Goal: Task Accomplishment & Management: Complete application form

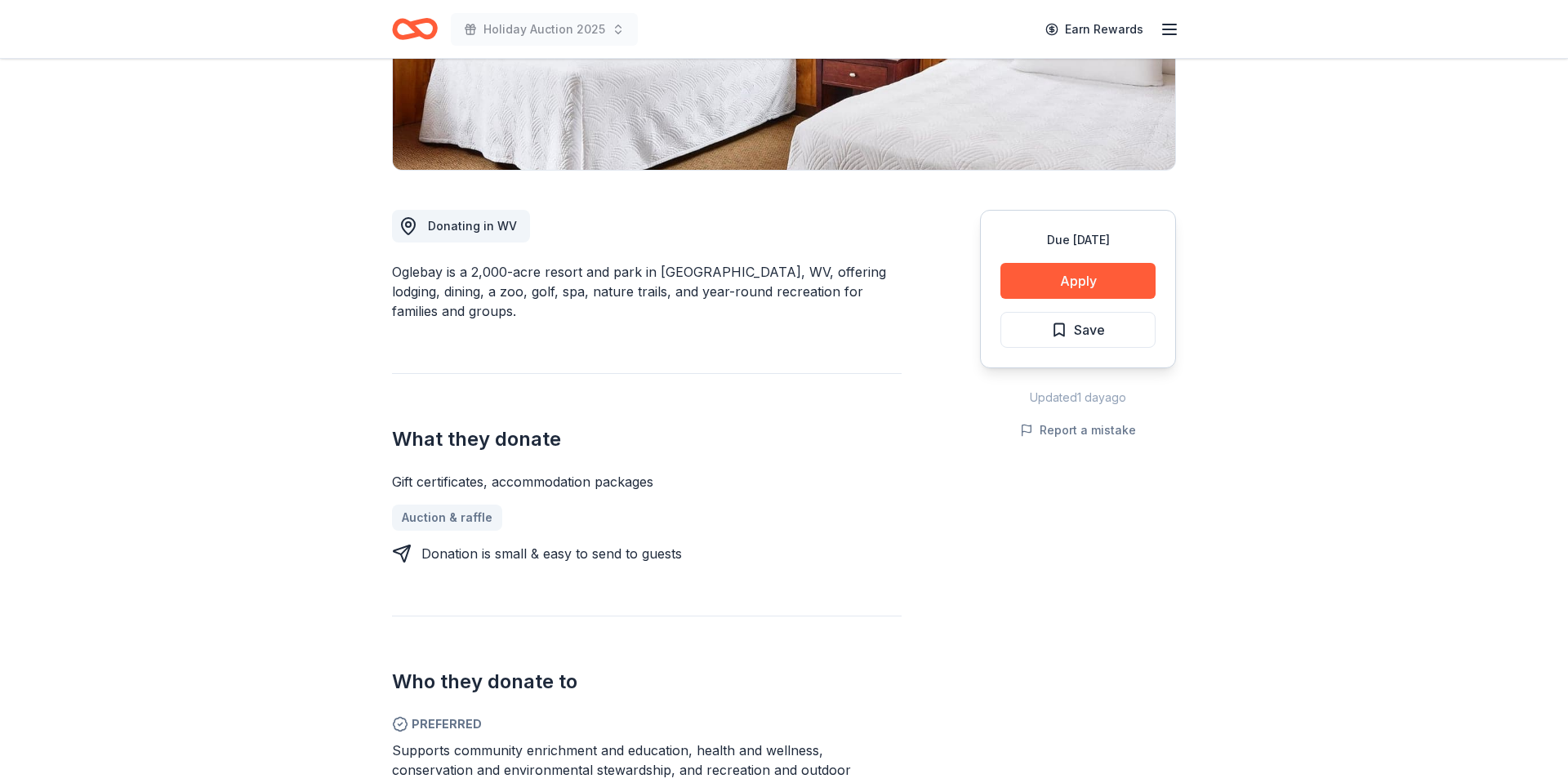
scroll to position [316, 0]
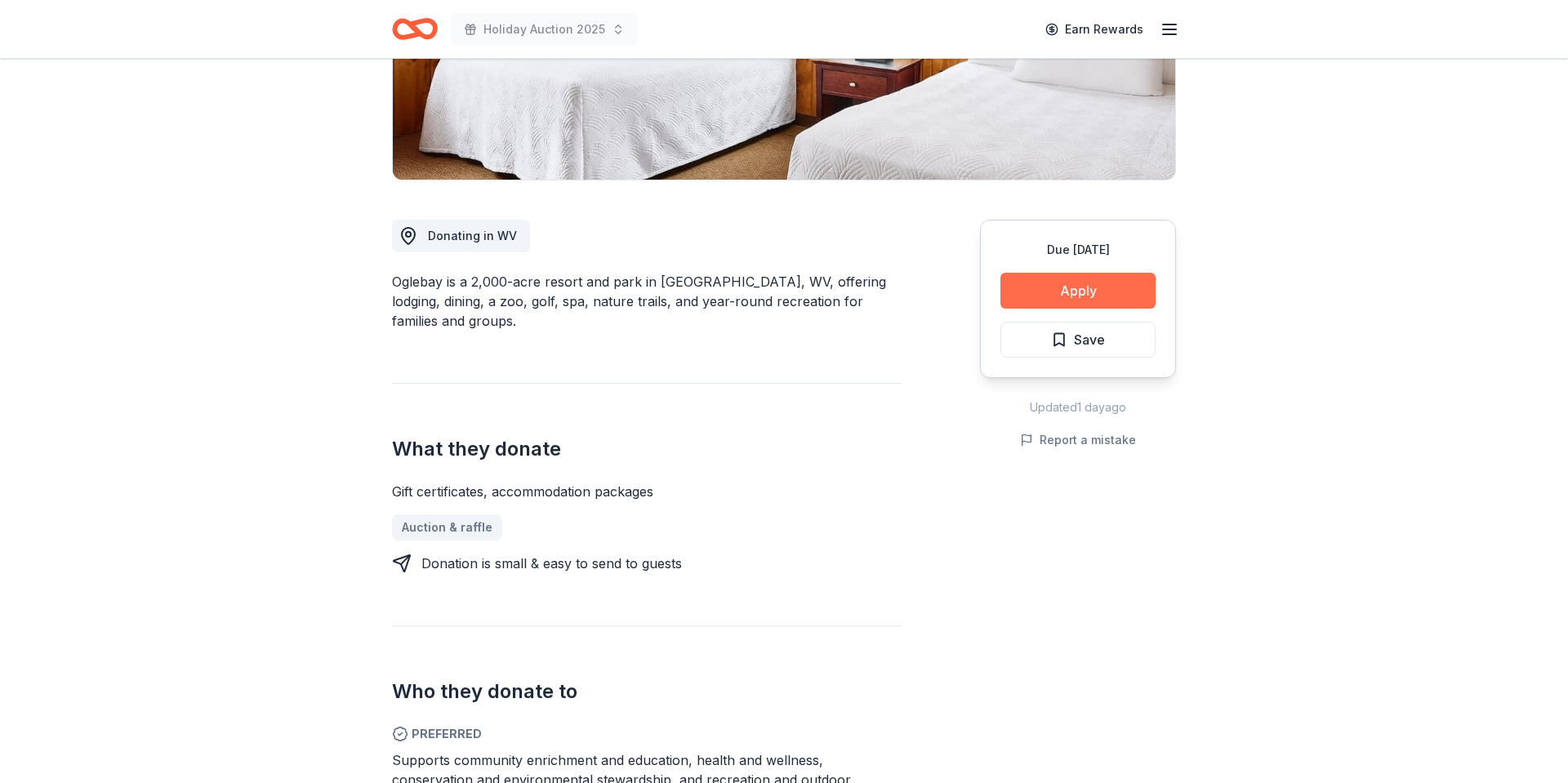
click at [1091, 289] on button "Apply" at bounding box center [1078, 290] width 156 height 36
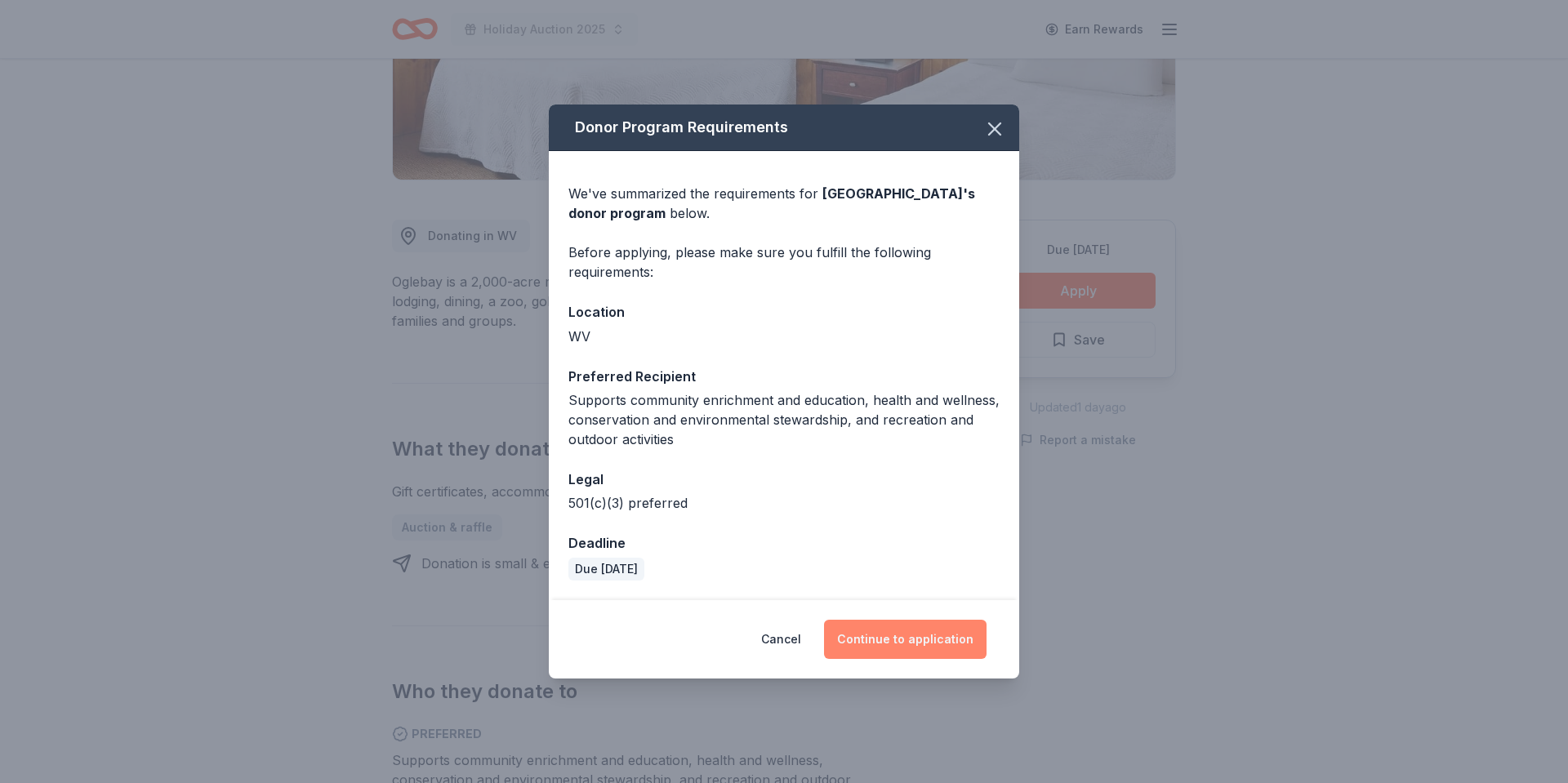
click at [913, 648] on button "Continue to application" at bounding box center [906, 640] width 163 height 40
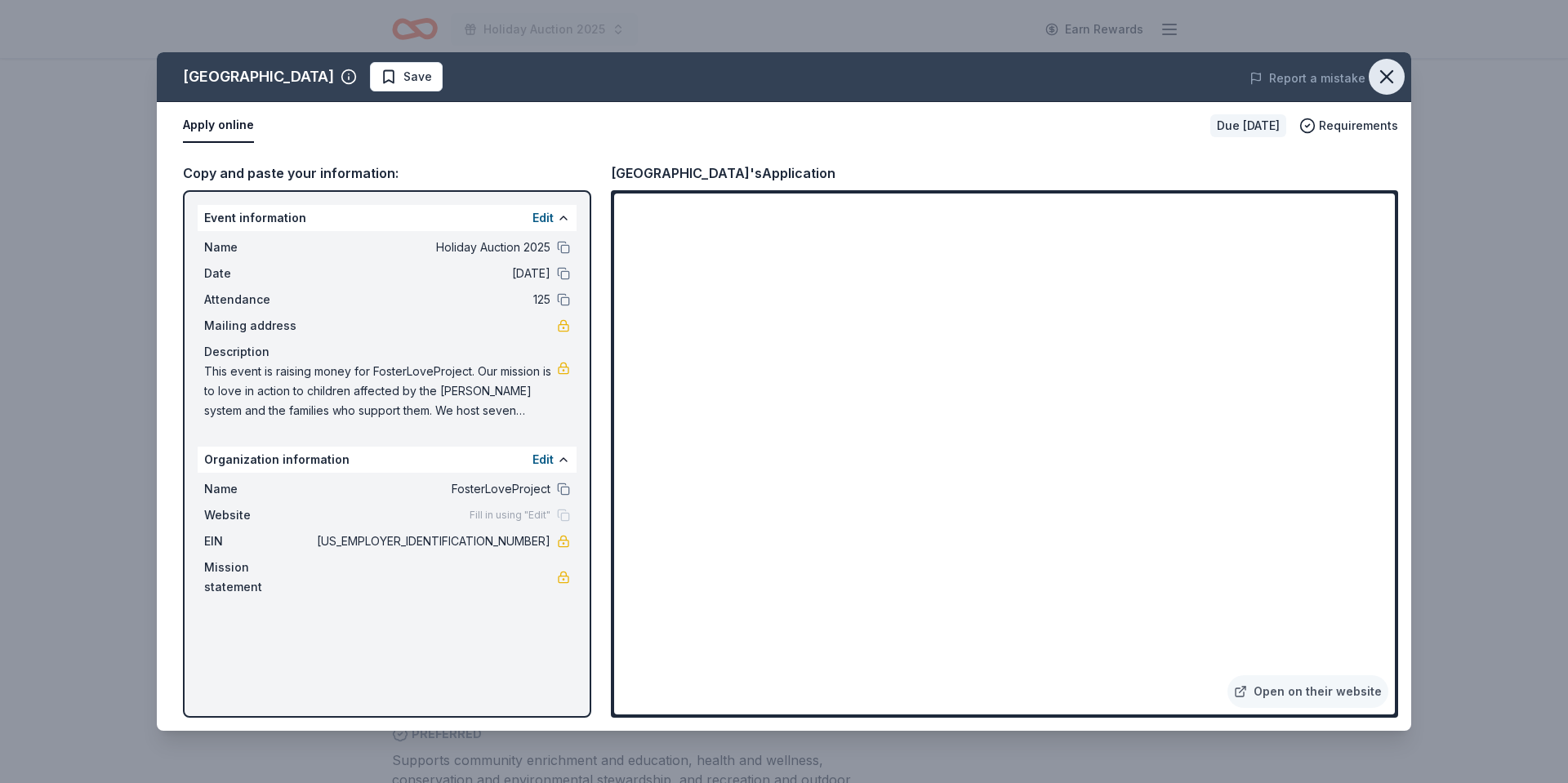
click at [1385, 77] on icon "button" at bounding box center [1388, 77] width 12 height 12
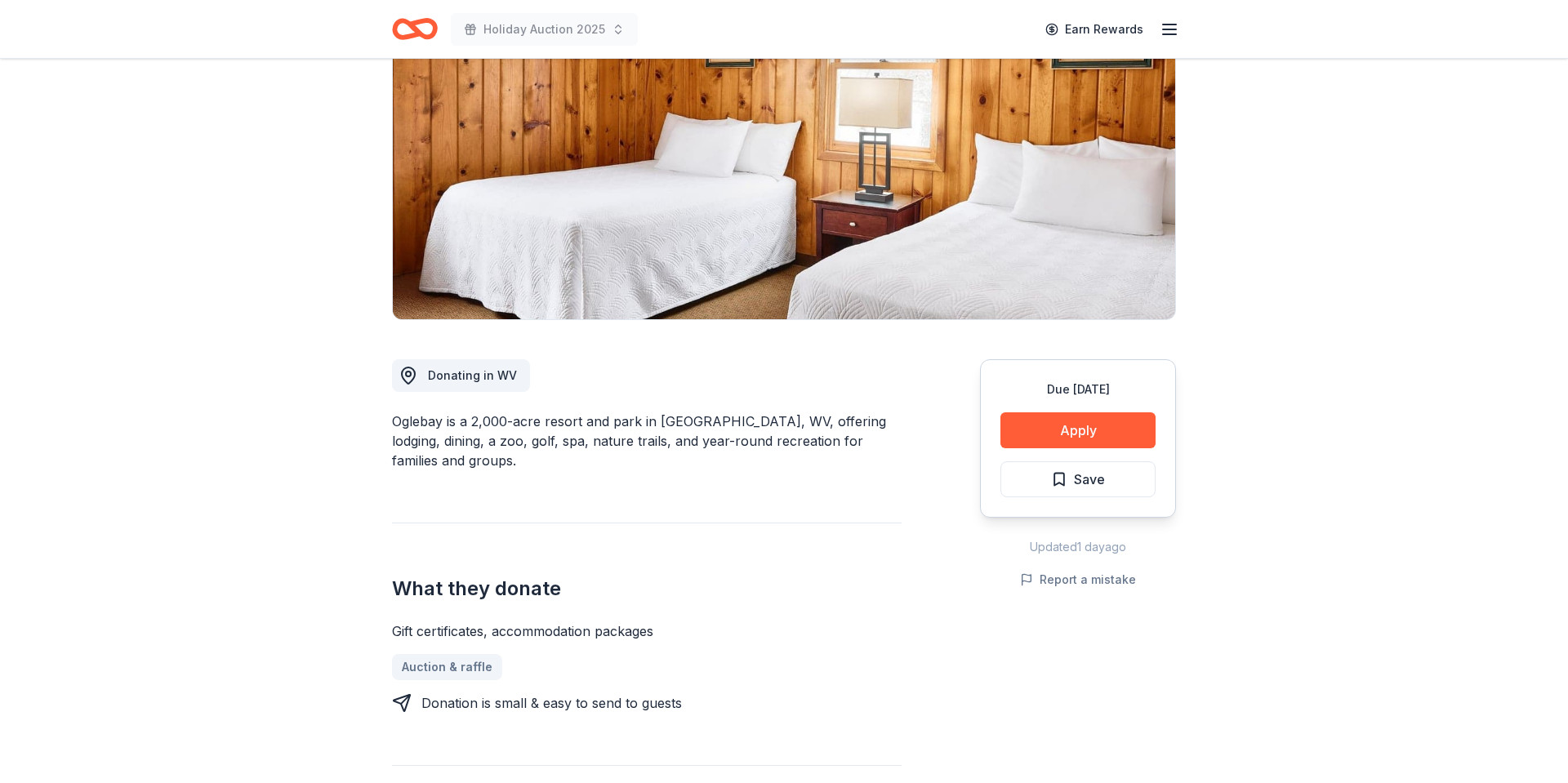
scroll to position [0, 0]
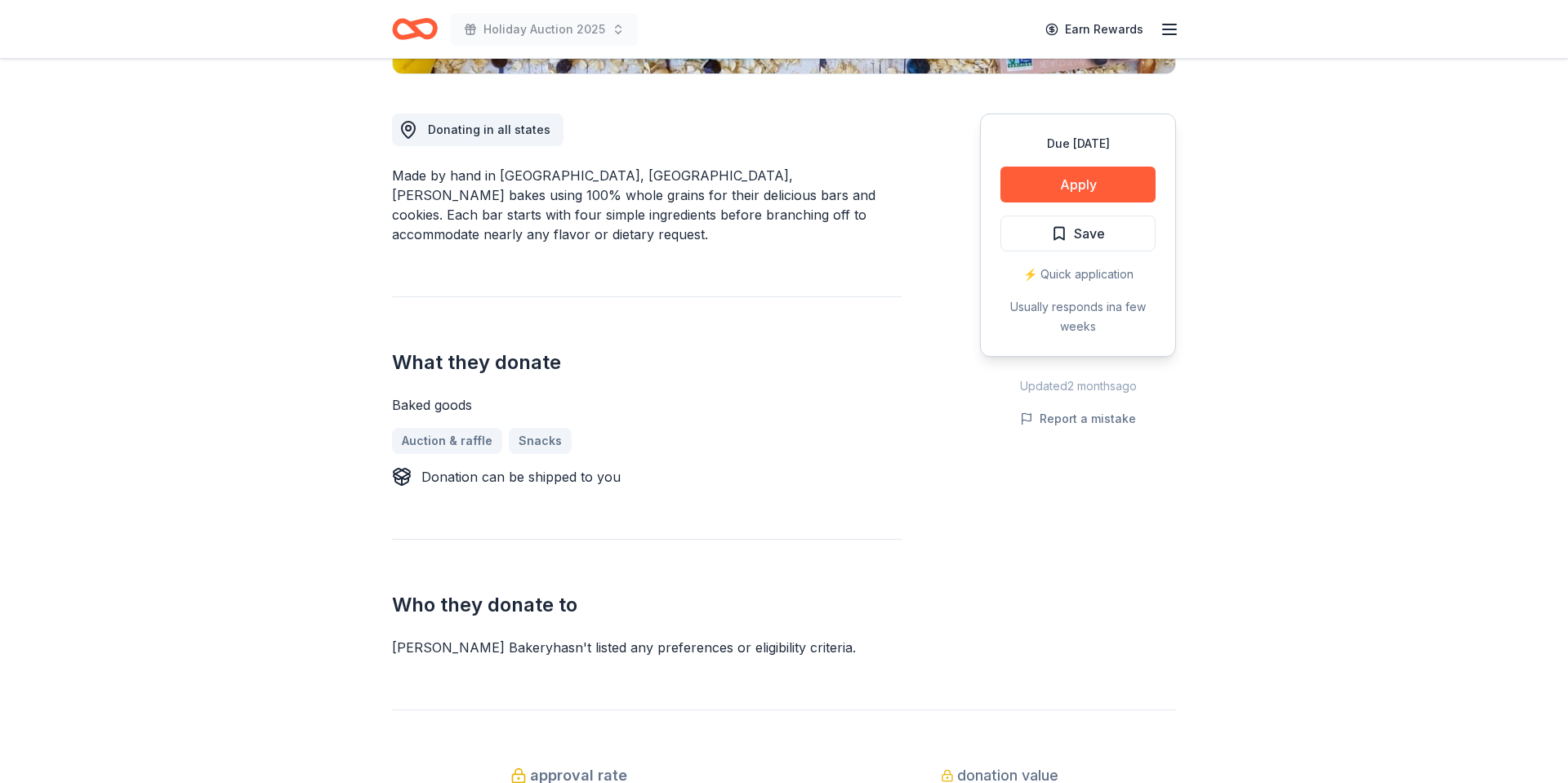
scroll to position [445, 0]
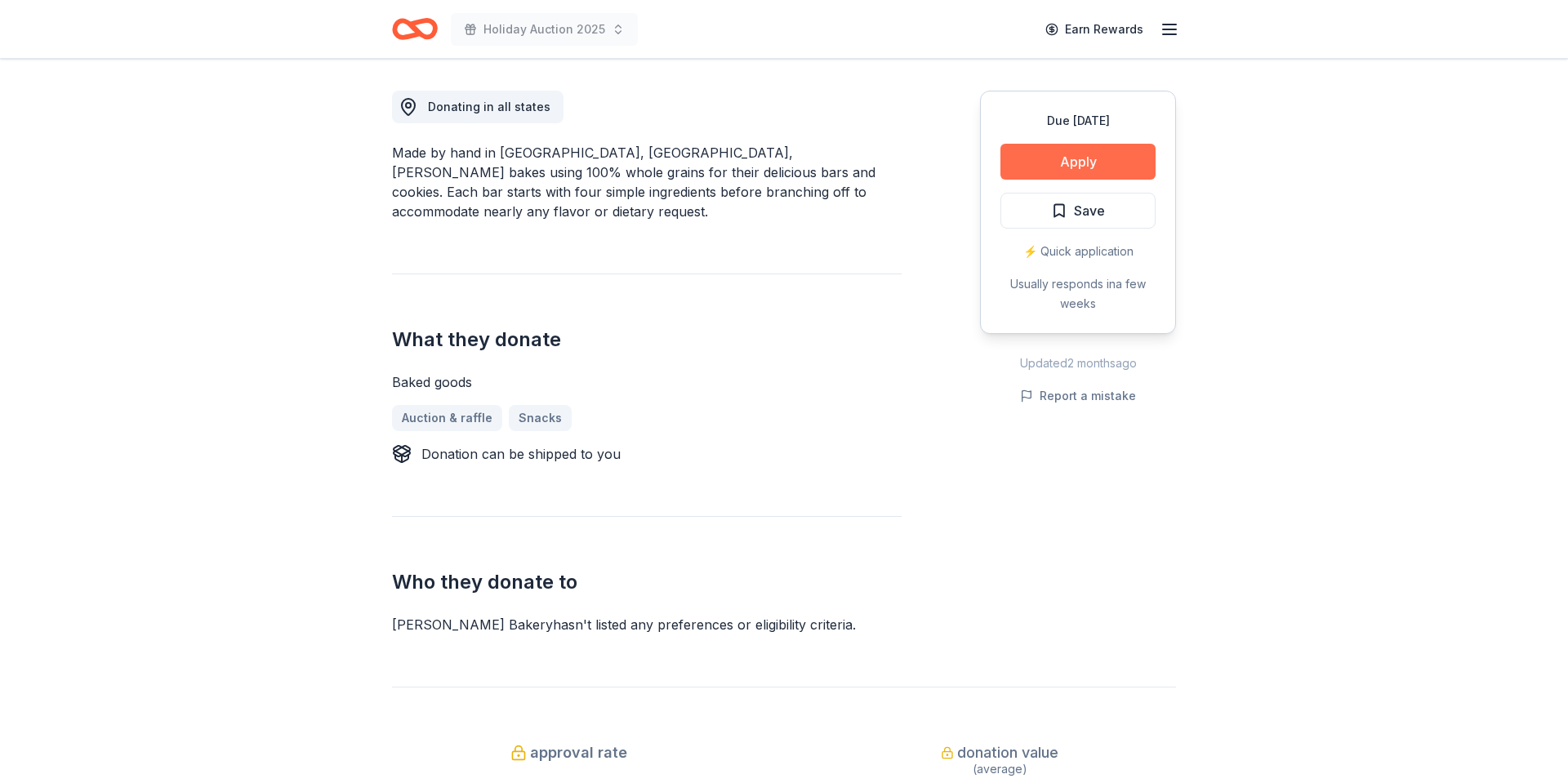
click at [1071, 161] on button "Apply" at bounding box center [1078, 162] width 156 height 36
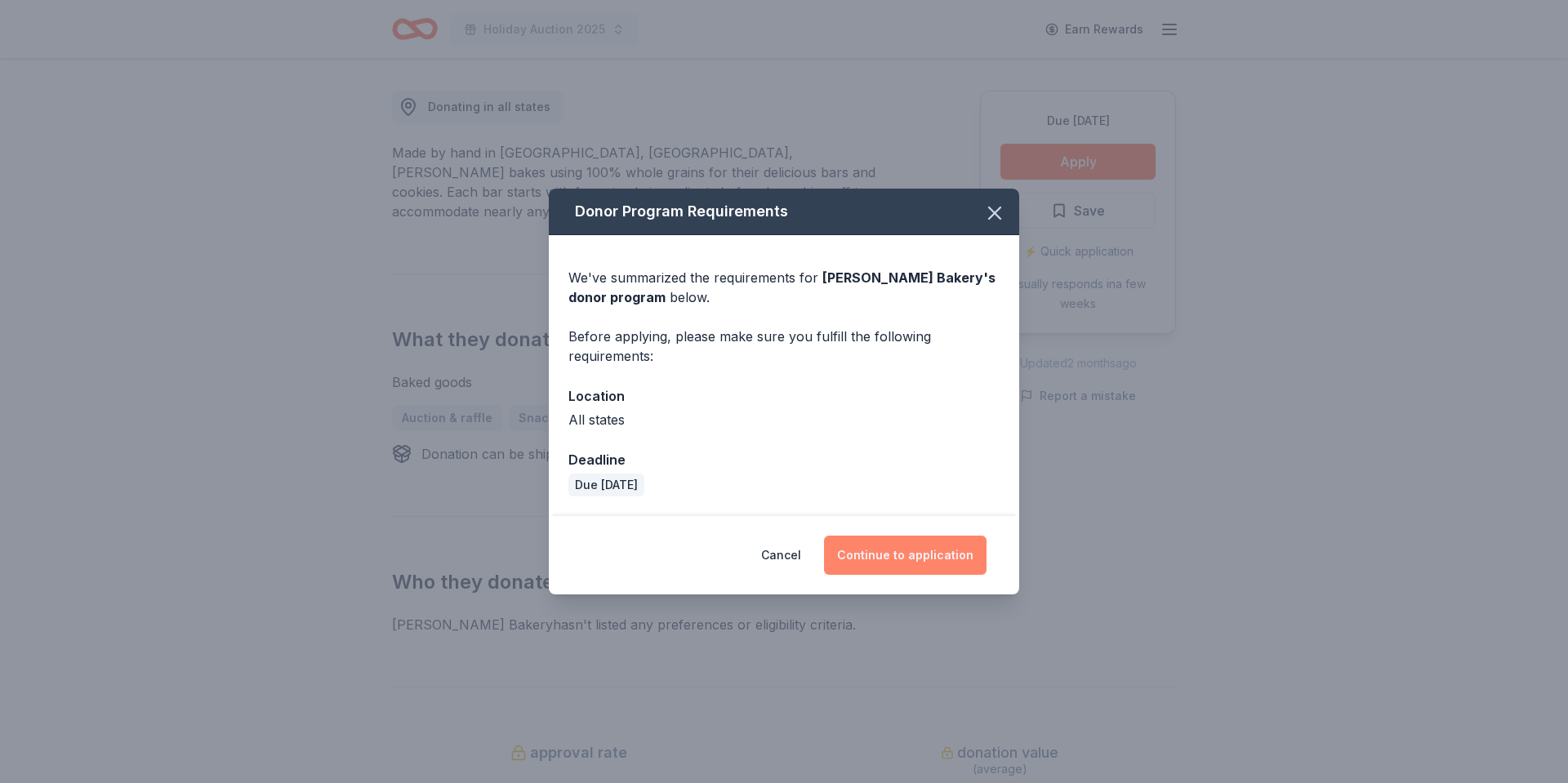
click at [916, 541] on button "Continue to application" at bounding box center [906, 556] width 163 height 40
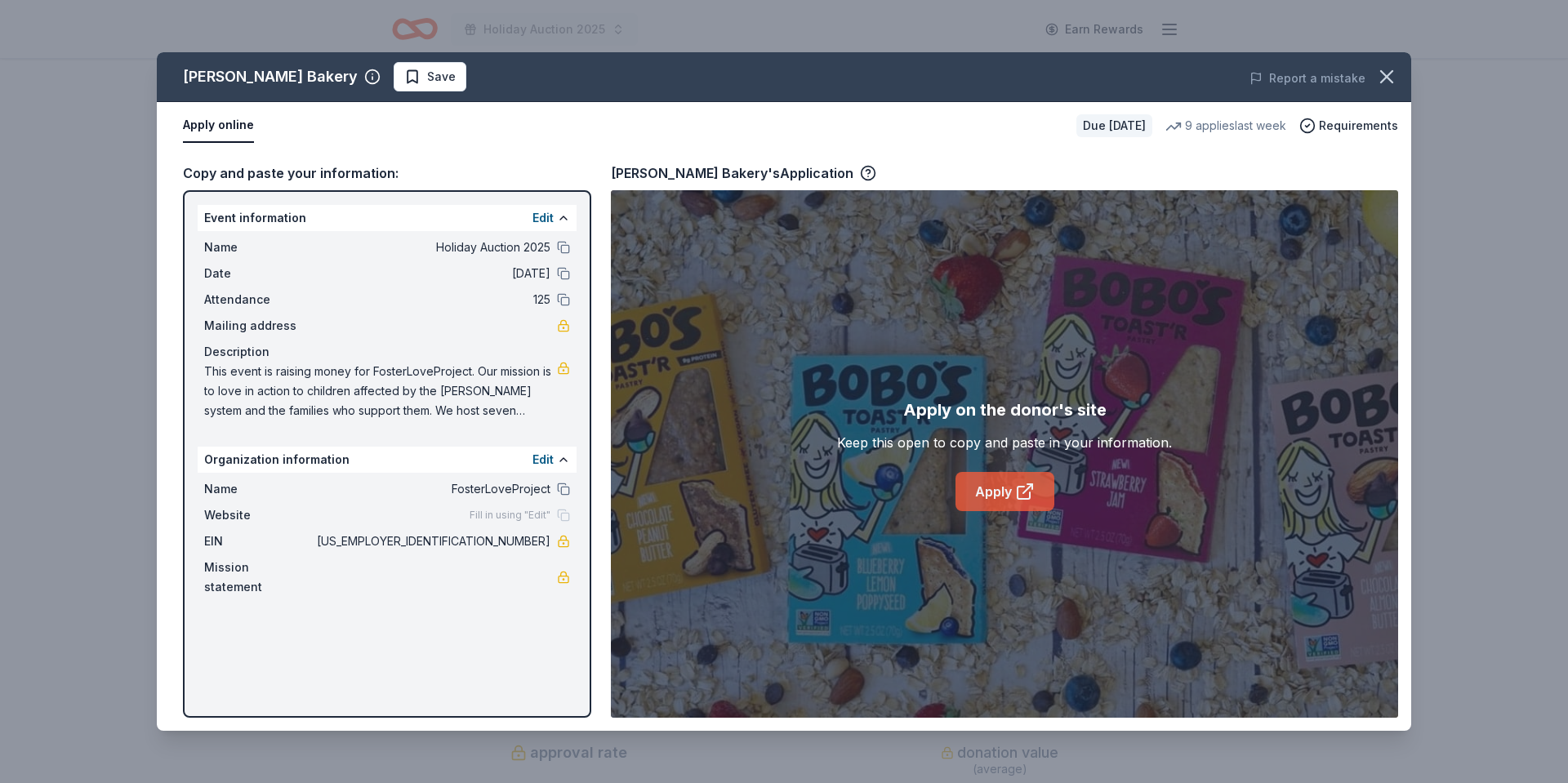
click at [992, 491] on link "Apply" at bounding box center [1005, 492] width 99 height 40
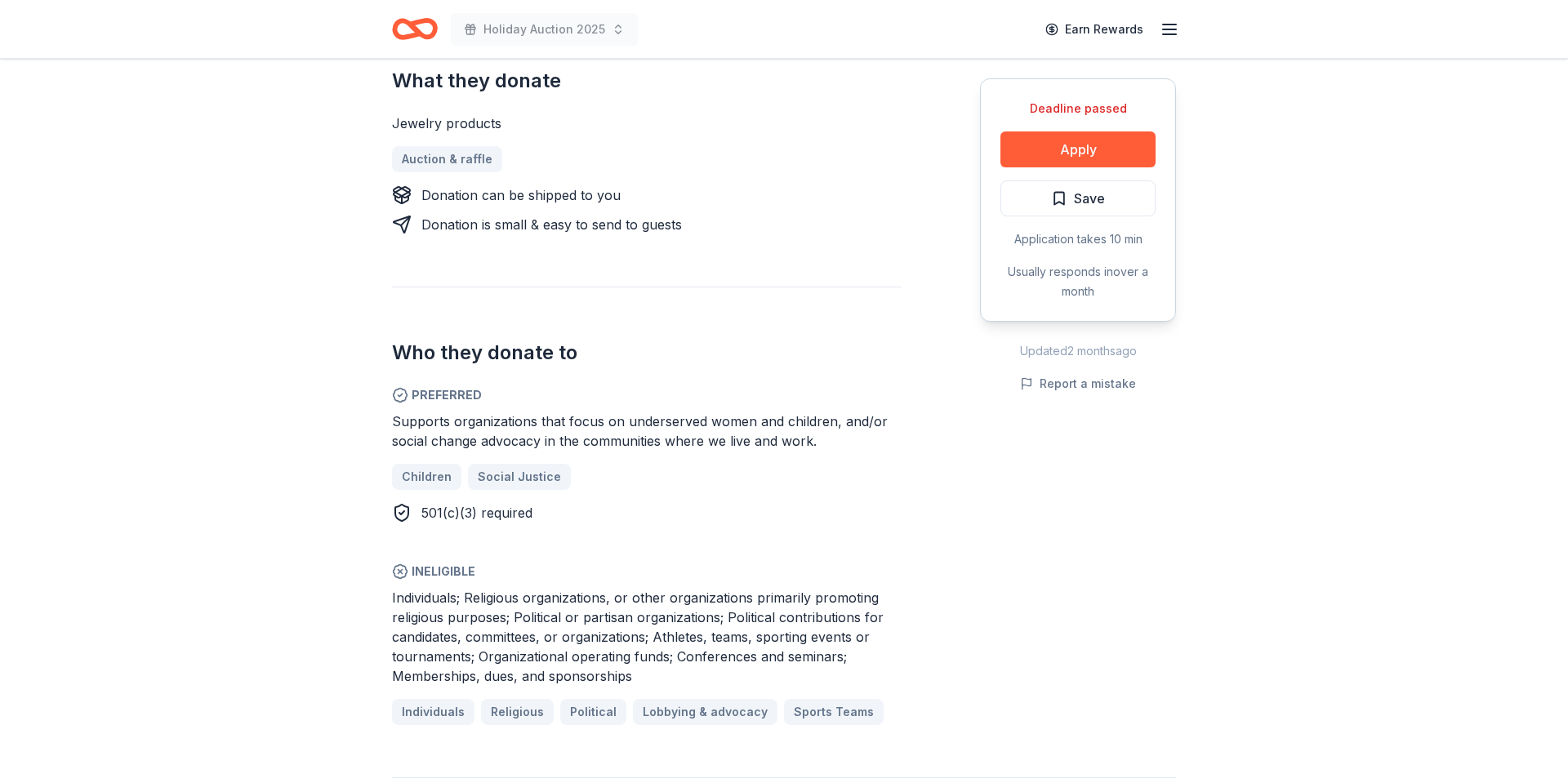
scroll to position [695, 0]
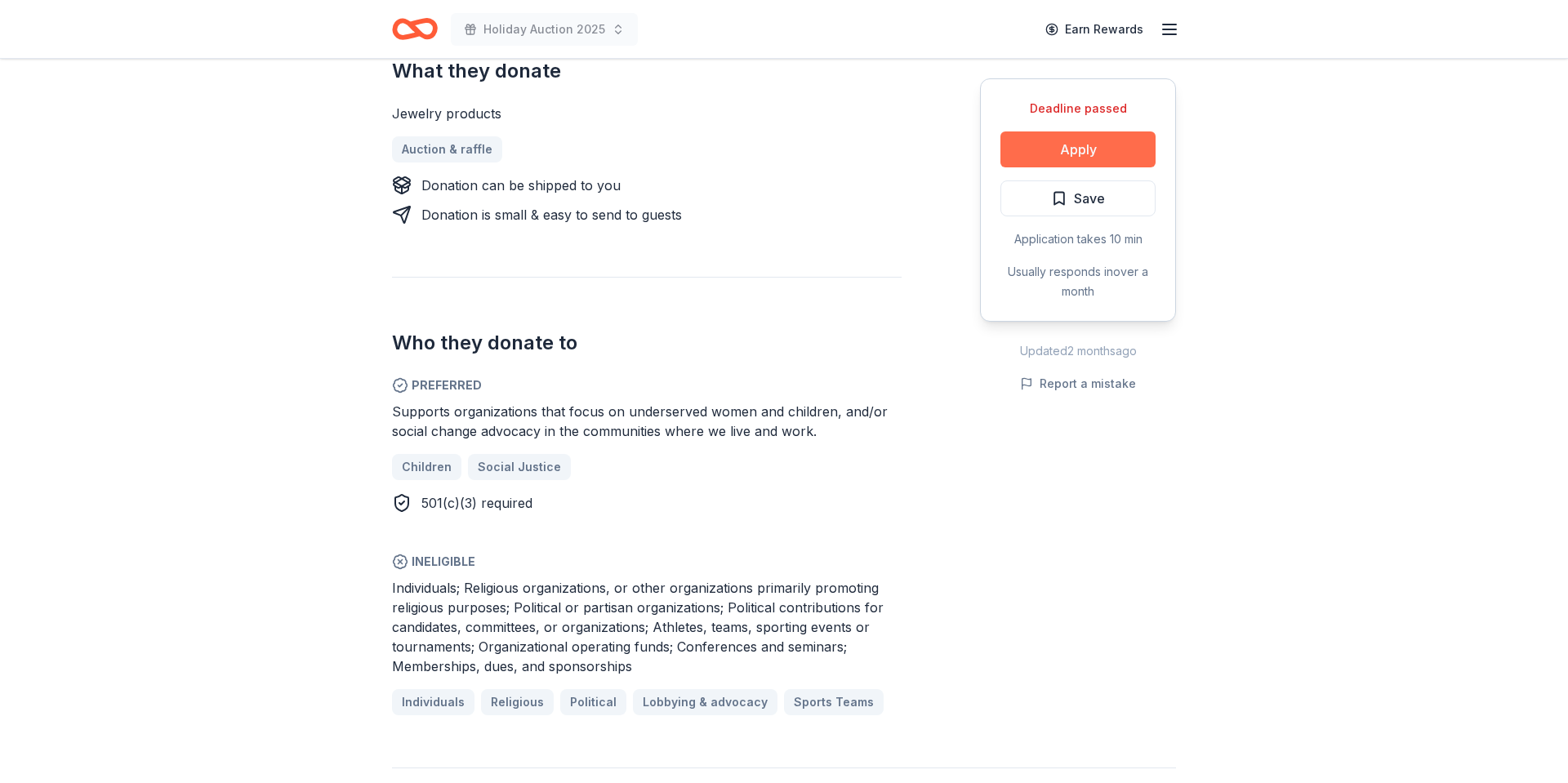
click at [1082, 145] on button "Apply" at bounding box center [1078, 150] width 156 height 36
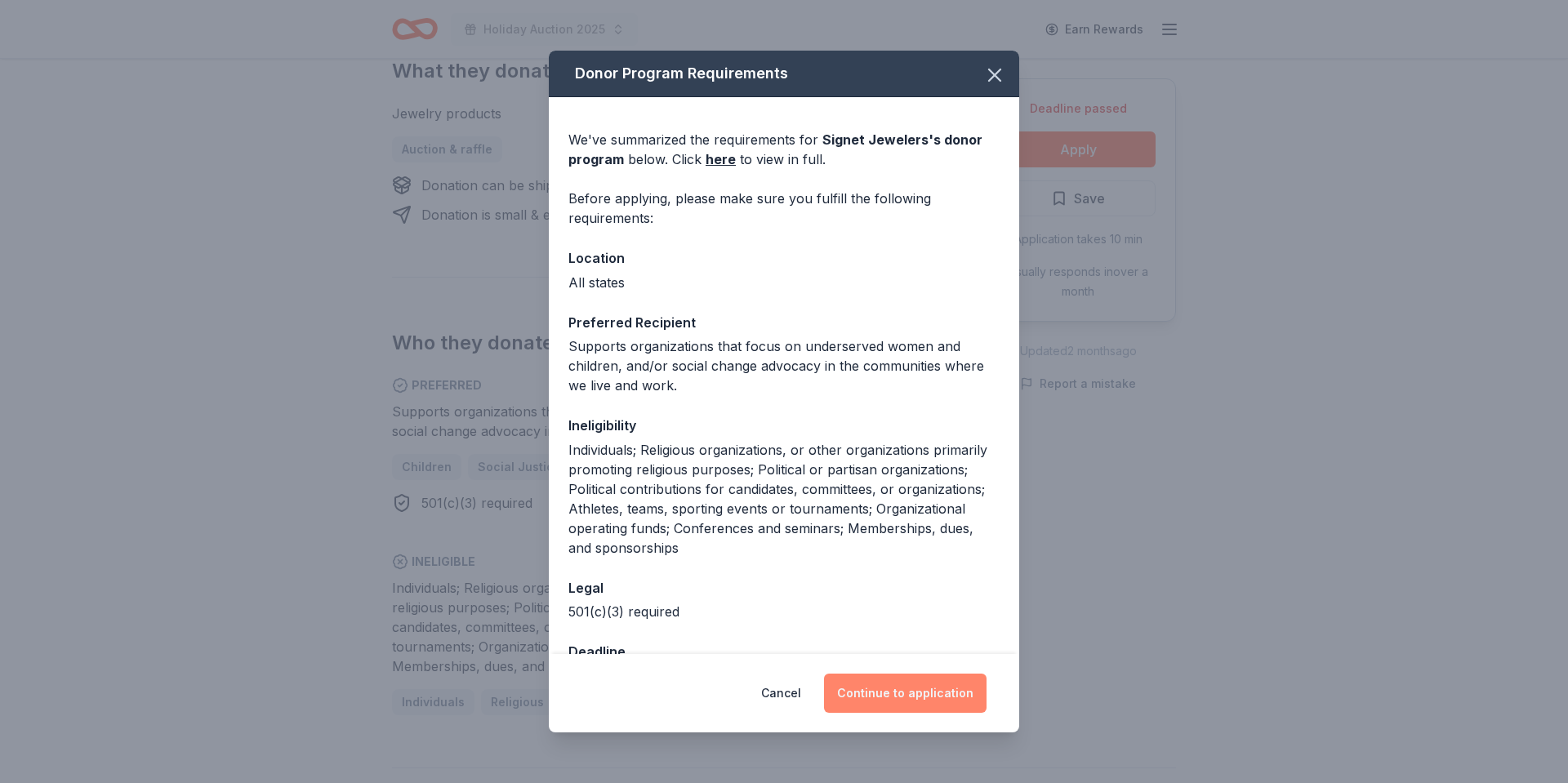
click at [930, 686] on button "Continue to application" at bounding box center [906, 694] width 163 height 40
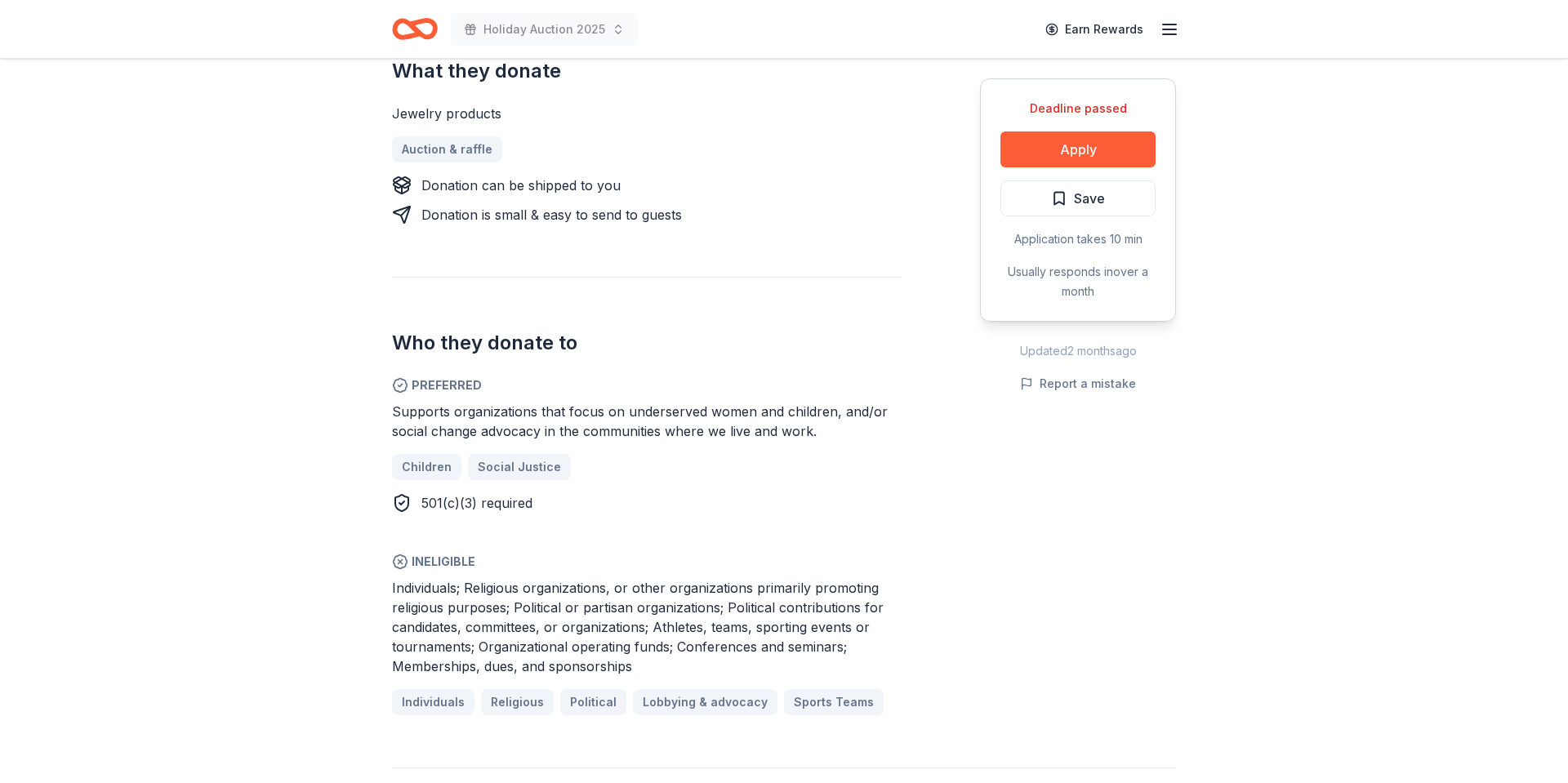
scroll to position [695, 0]
click at [1111, 116] on div "Deadline passed" at bounding box center [1078, 109] width 156 height 20
click at [1134, 151] on button "Apply" at bounding box center [1078, 150] width 156 height 36
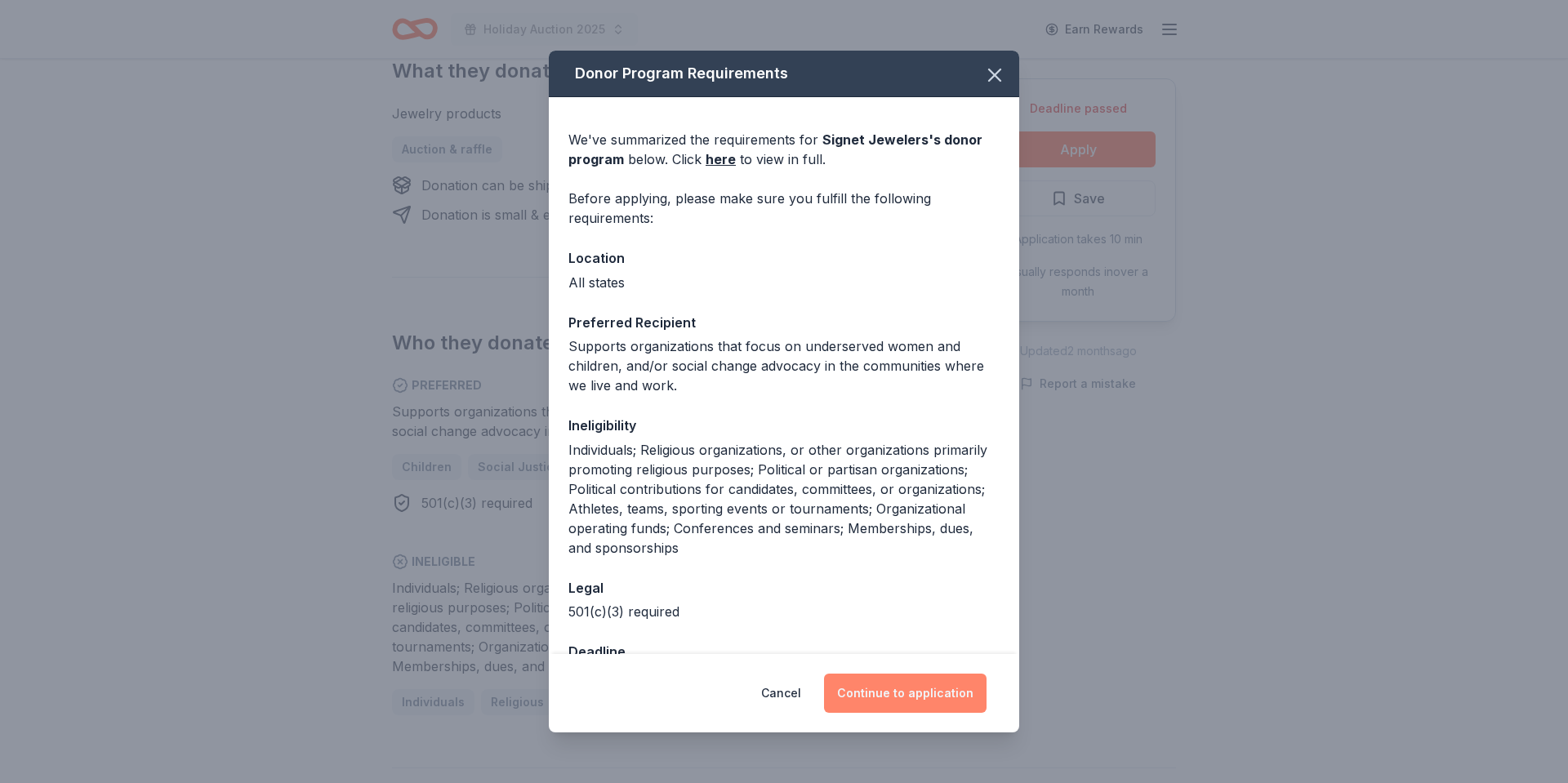
click at [932, 704] on button "Continue to application" at bounding box center [906, 694] width 163 height 40
